Goal: Information Seeking & Learning: Learn about a topic

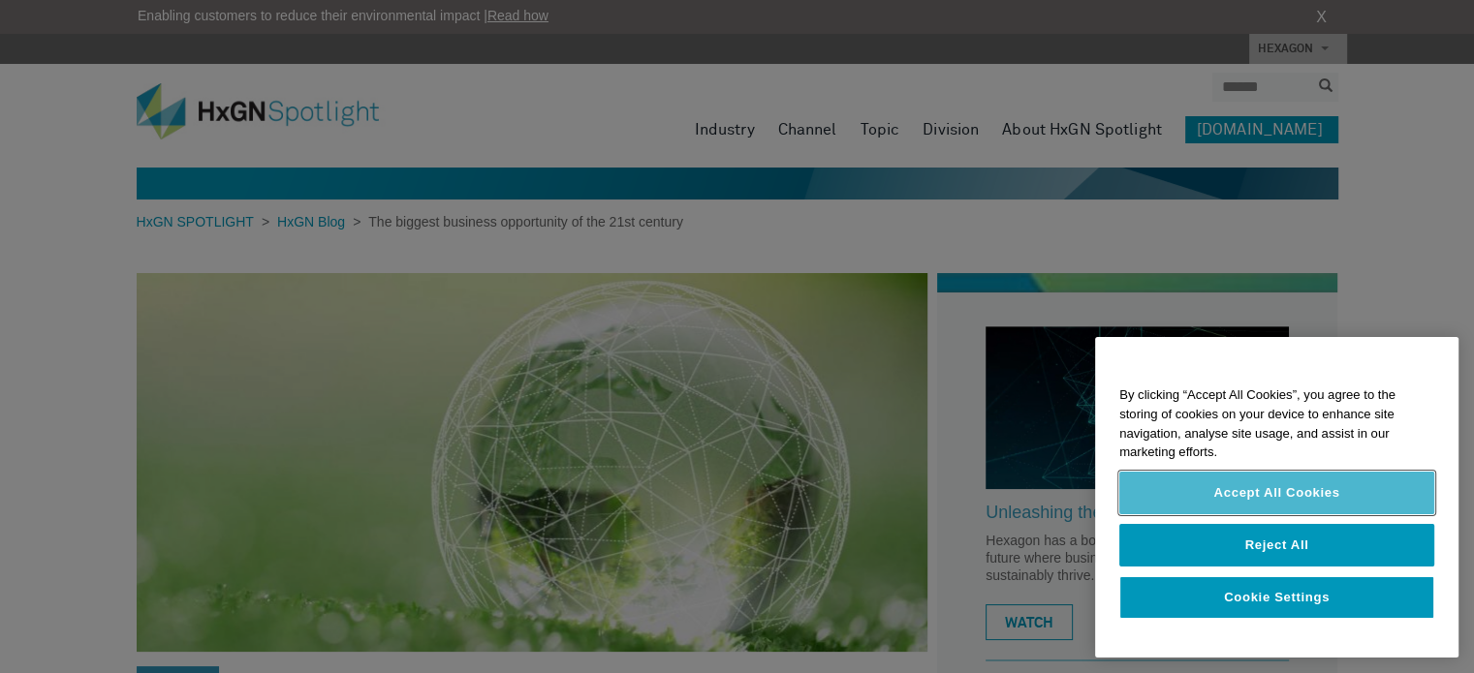
click at [1310, 499] on button "Accept All Cookies" at bounding box center [1276, 493] width 315 height 43
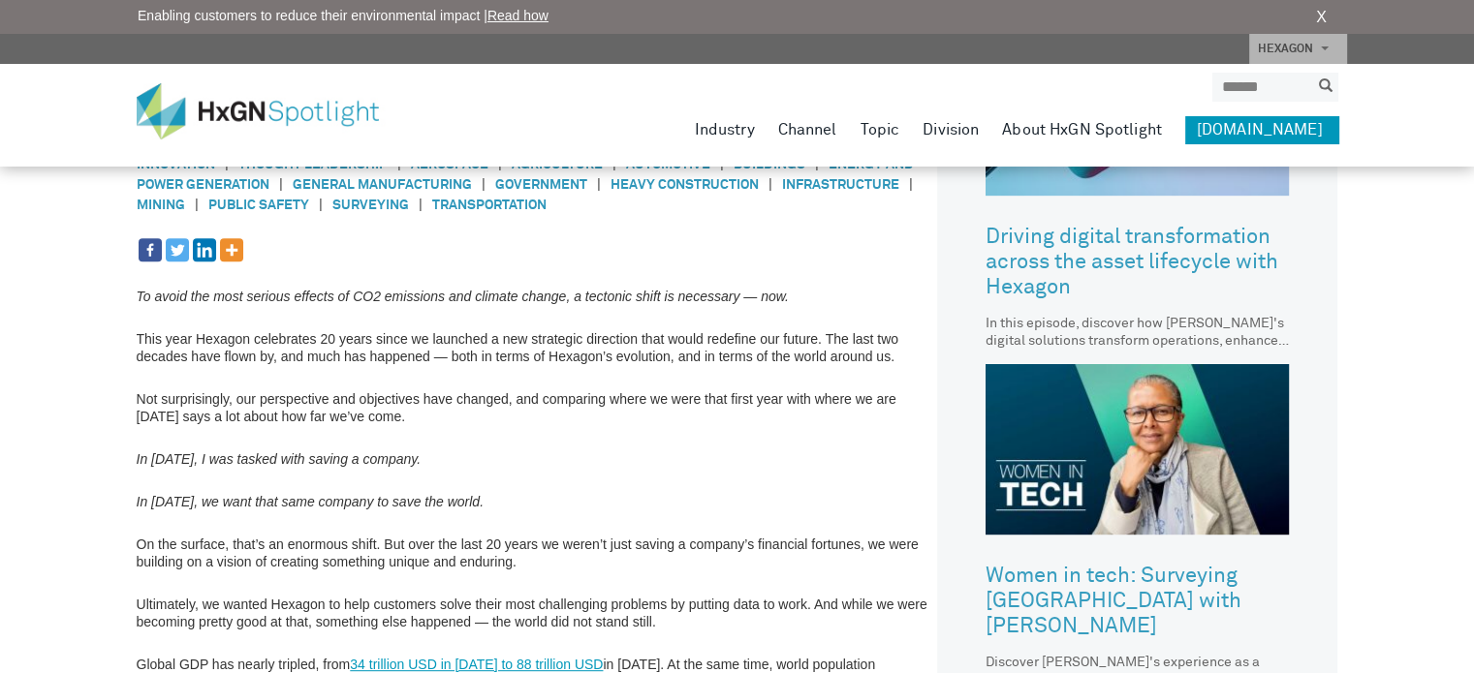
scroll to position [694, 0]
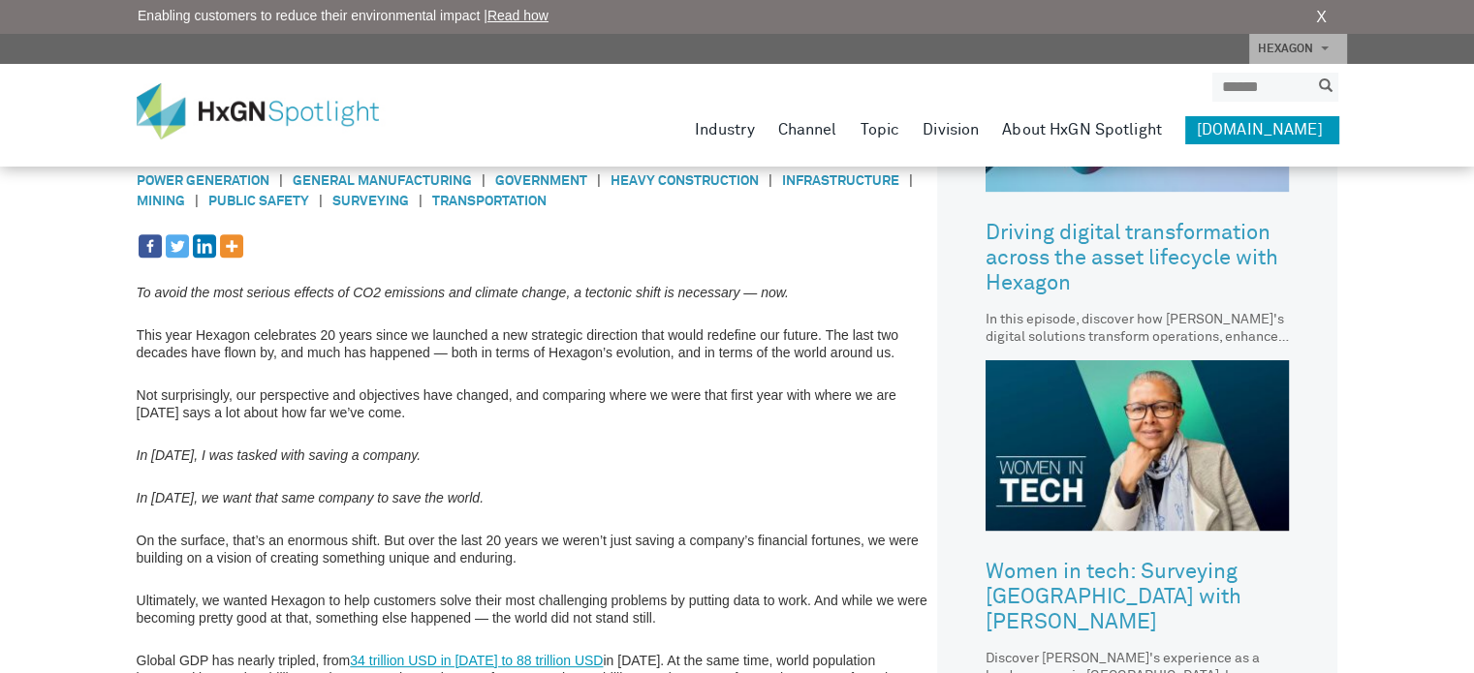
click at [350, 453] on em "In 2000, I was tasked with saving a company." at bounding box center [279, 456] width 285 height 16
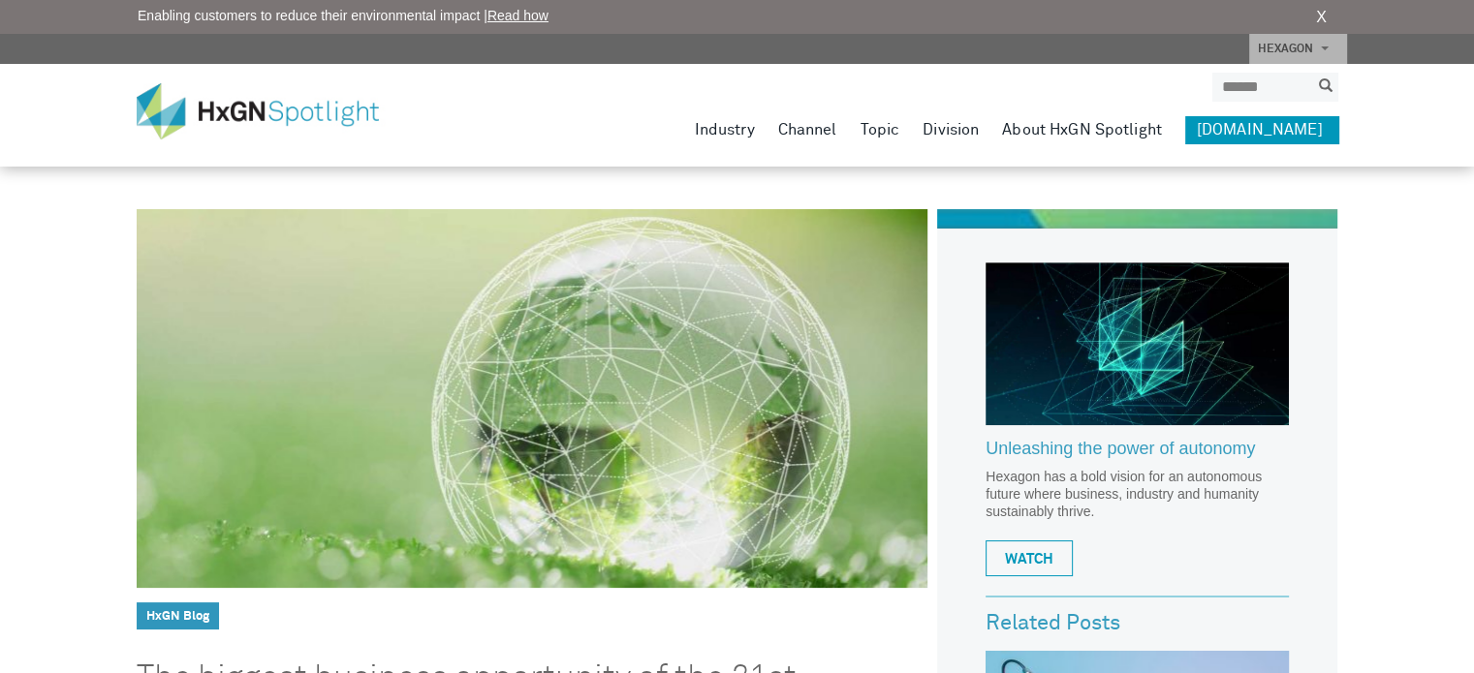
scroll to position [0, 0]
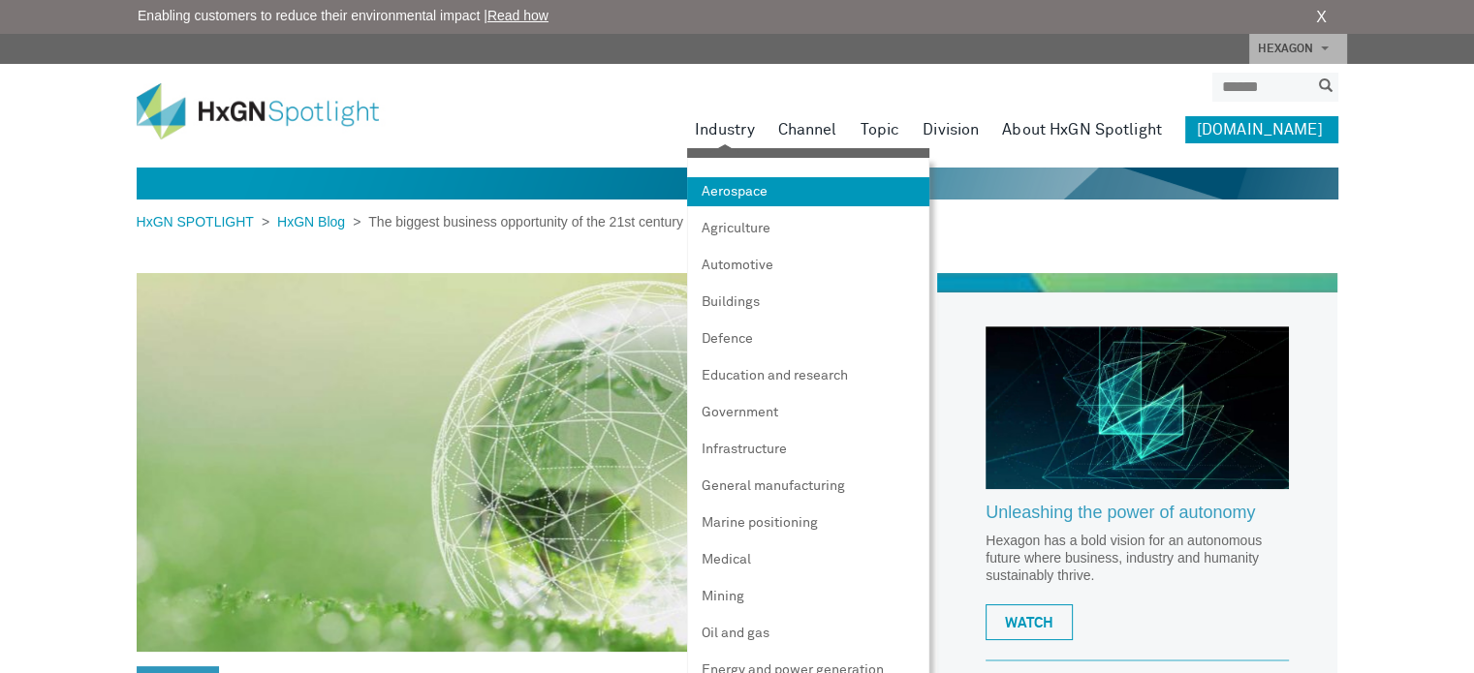
click at [755, 185] on link "Aerospace" at bounding box center [808, 191] width 242 height 29
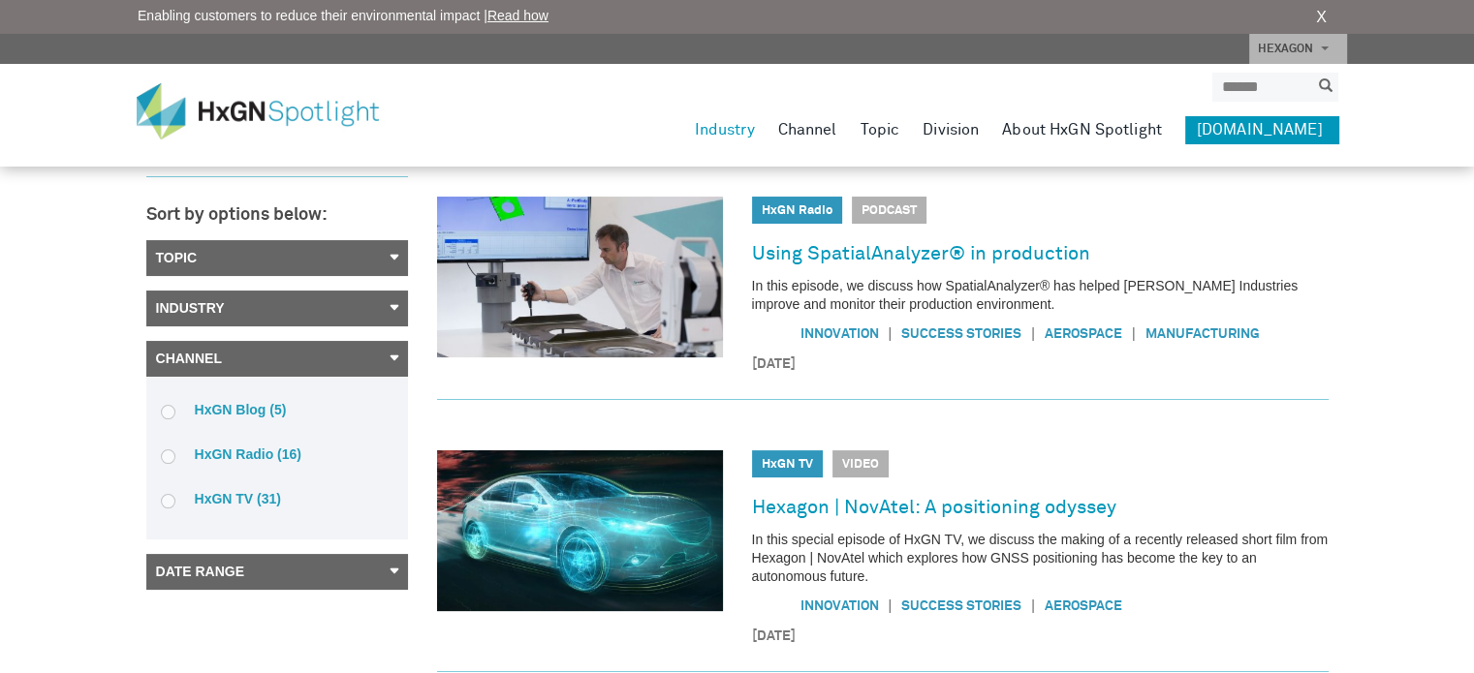
scroll to position [143, 0]
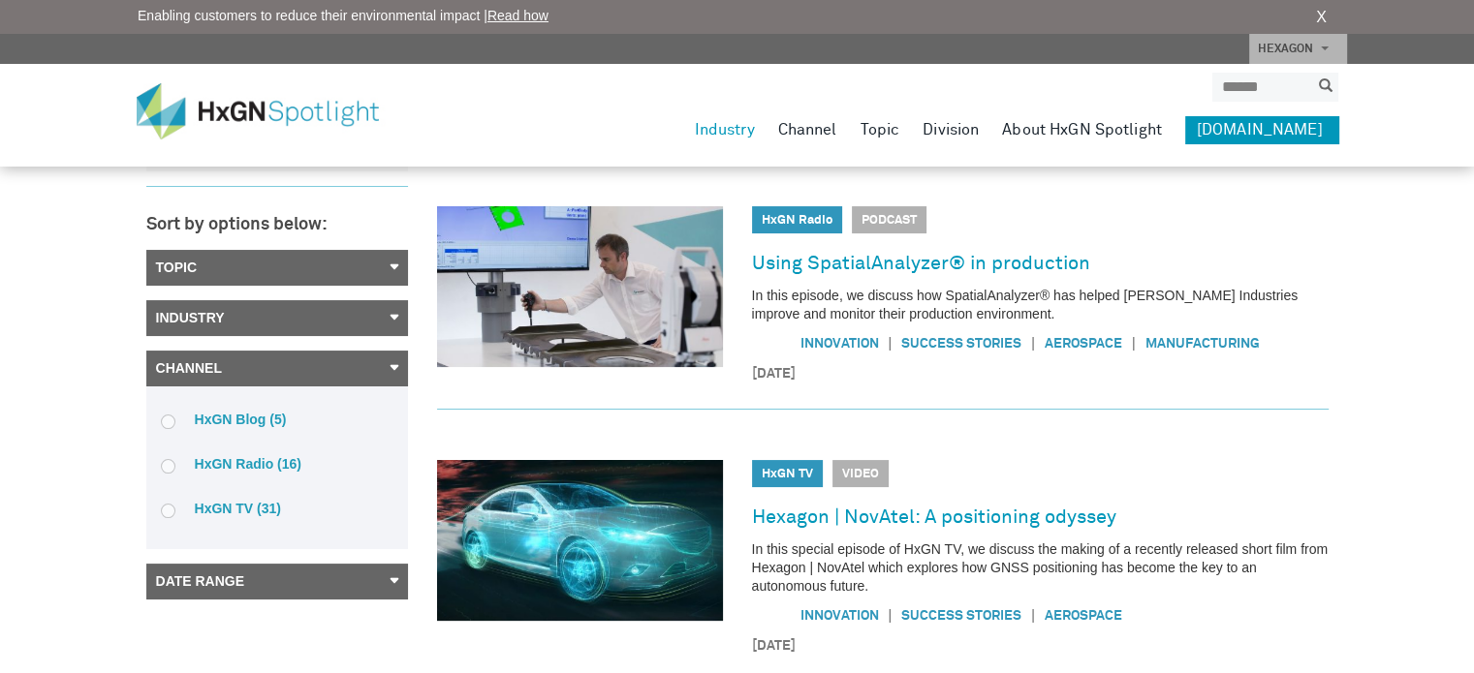
click at [392, 310] on link "Industry" at bounding box center [277, 318] width 262 height 36
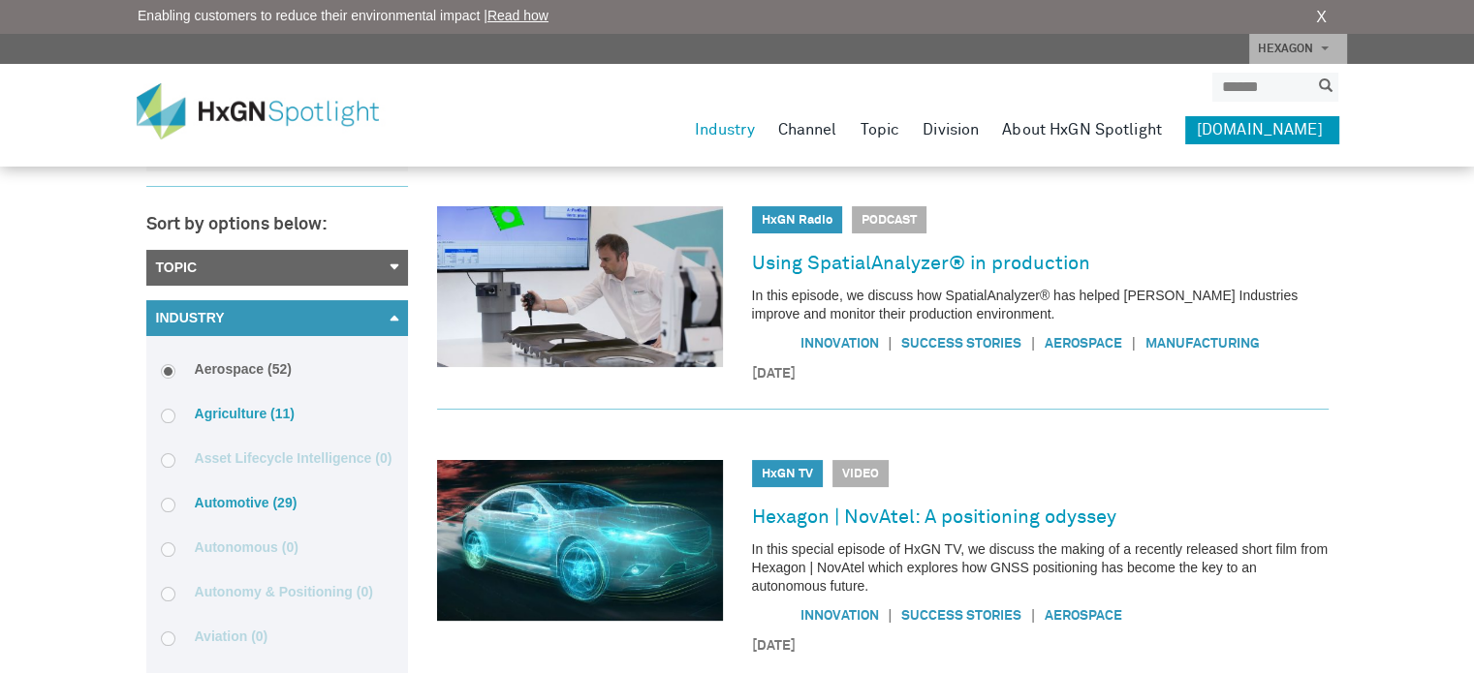
click at [392, 310] on link "Industry" at bounding box center [277, 318] width 262 height 36
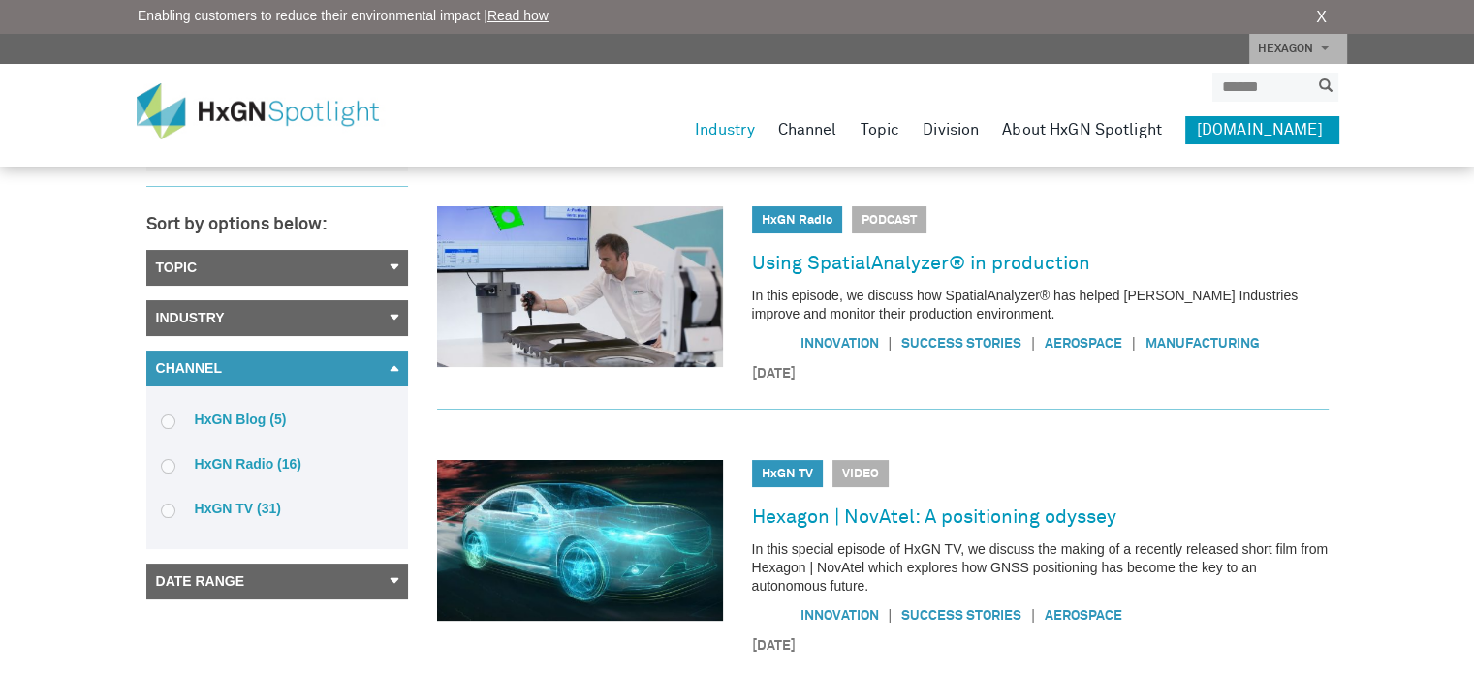
click at [396, 270] on link "Topic" at bounding box center [277, 268] width 262 height 36
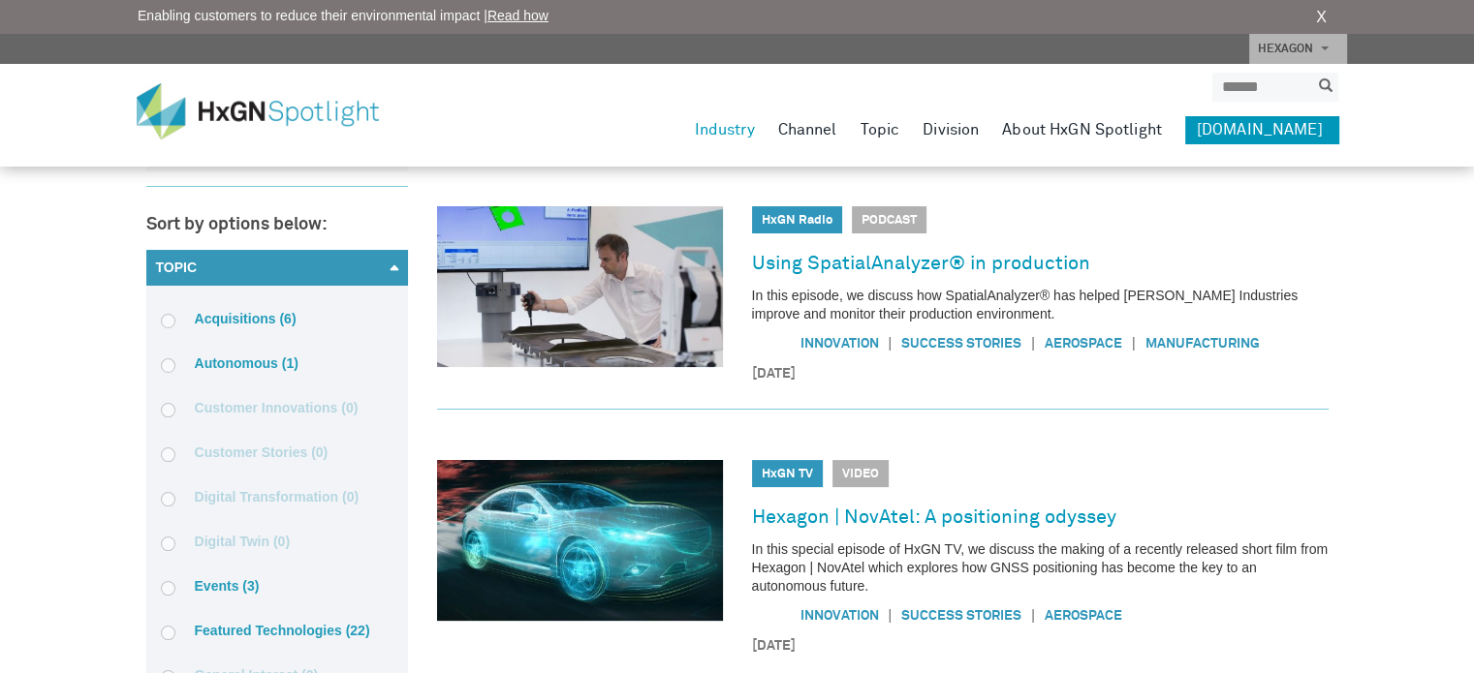
click at [396, 270] on link "Topic" at bounding box center [277, 268] width 262 height 36
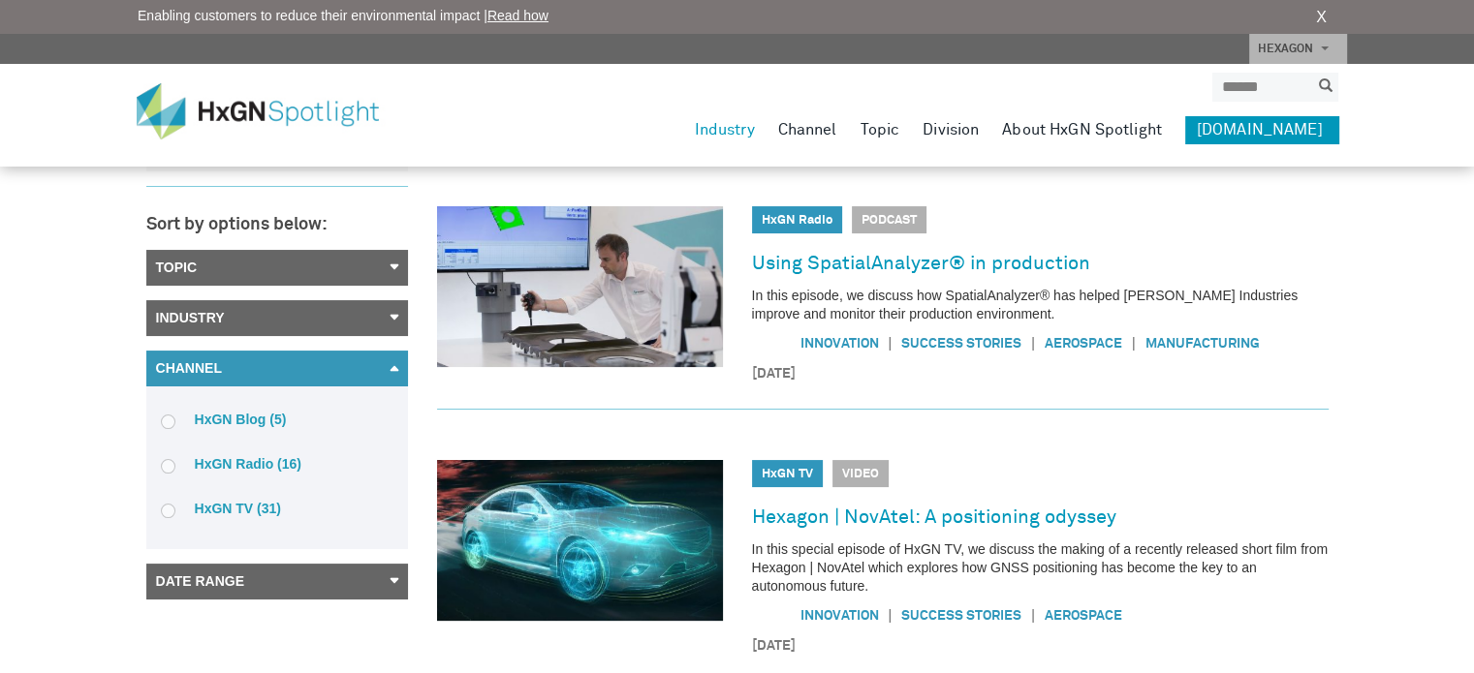
click at [396, 270] on link "Topic" at bounding box center [277, 268] width 262 height 36
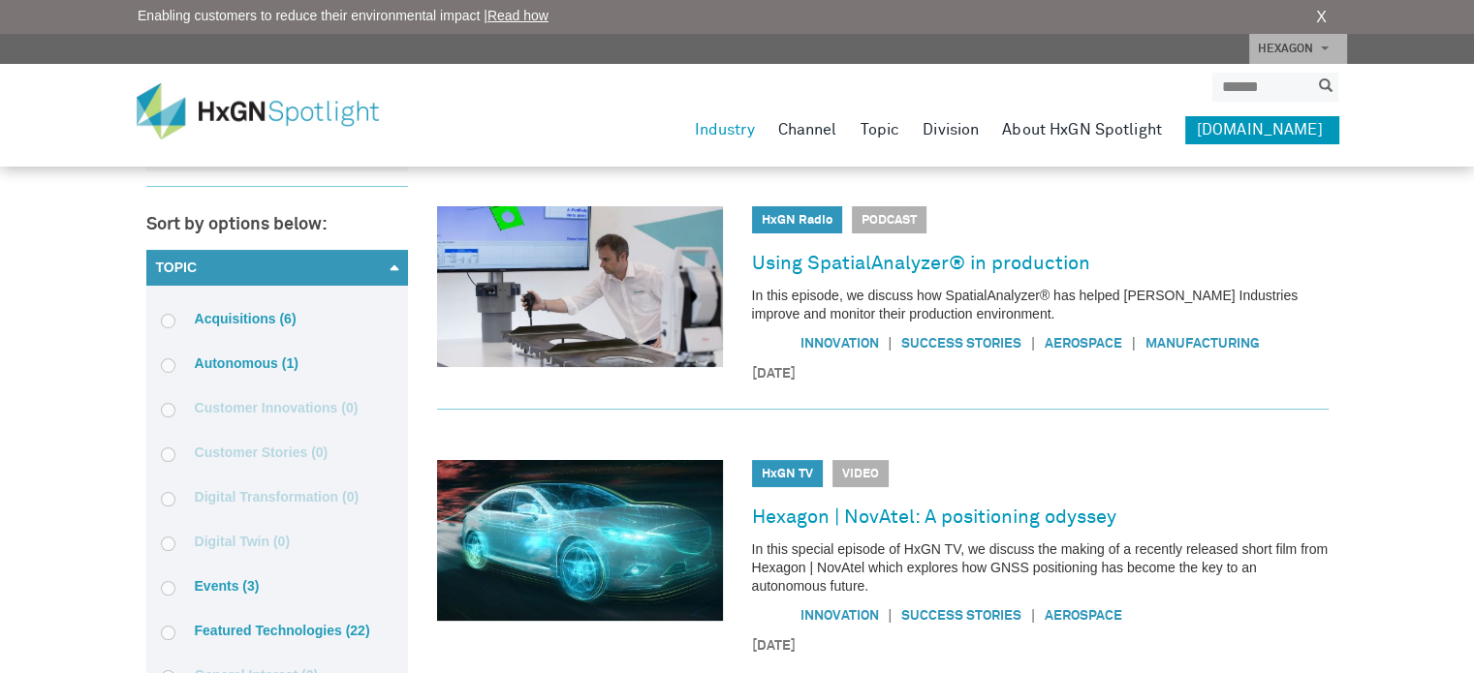
click at [396, 270] on link "Topic" at bounding box center [277, 268] width 262 height 36
